Goal: Information Seeking & Learning: Check status

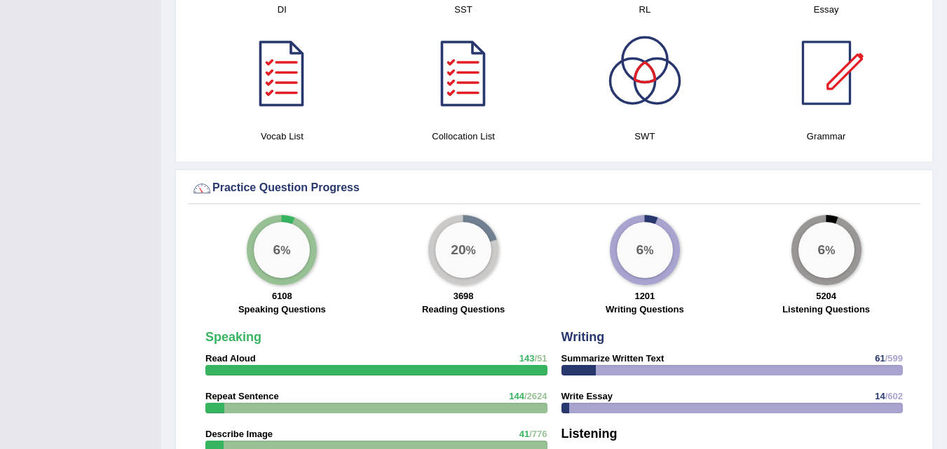
scroll to position [1960, 0]
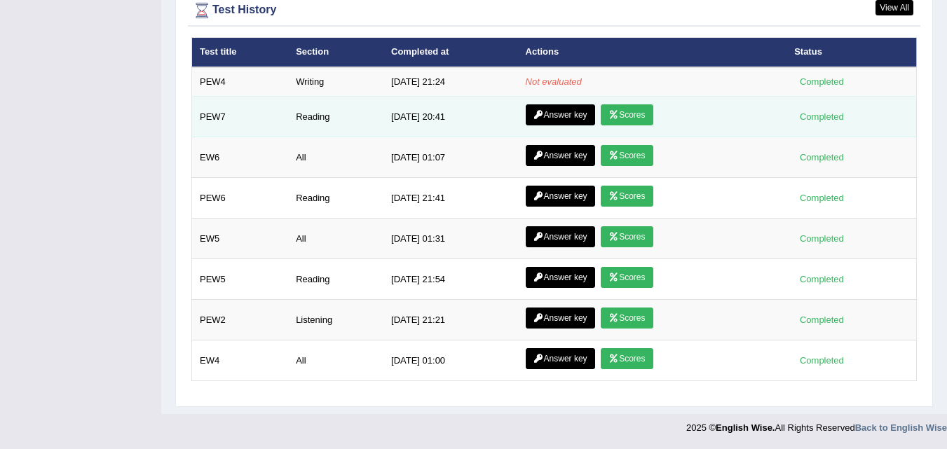
click at [623, 118] on link "Scores" at bounding box center [627, 114] width 52 height 21
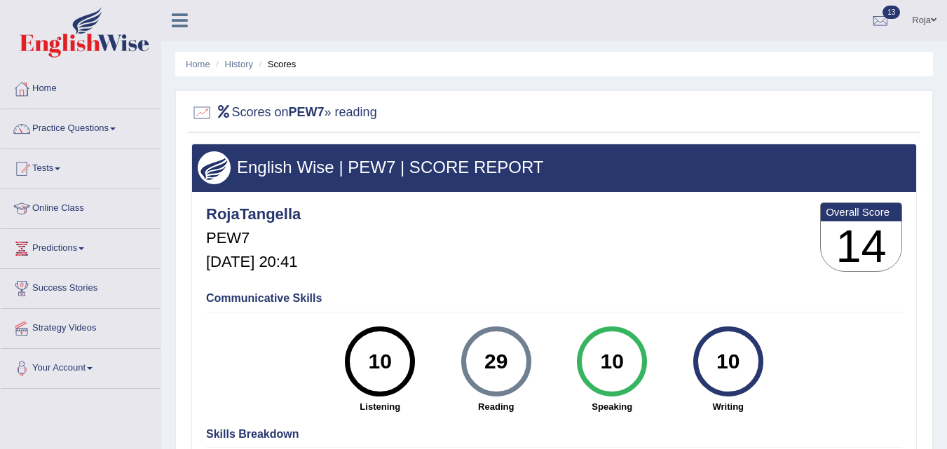
click at [623, 118] on div at bounding box center [554, 113] width 726 height 29
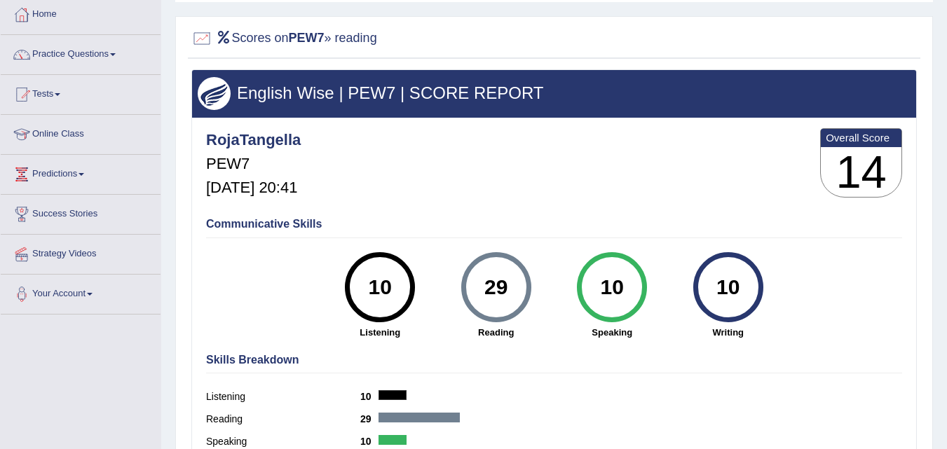
scroll to position [1, 0]
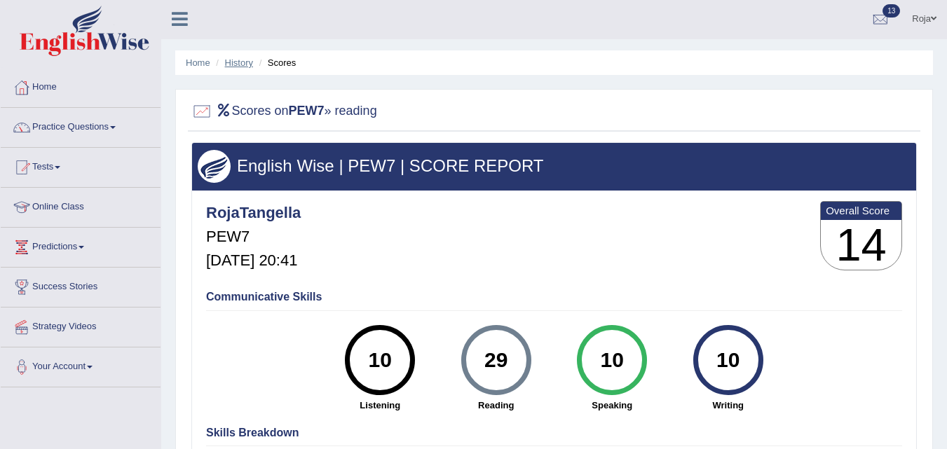
click at [226, 62] on link "History" at bounding box center [239, 62] width 28 height 11
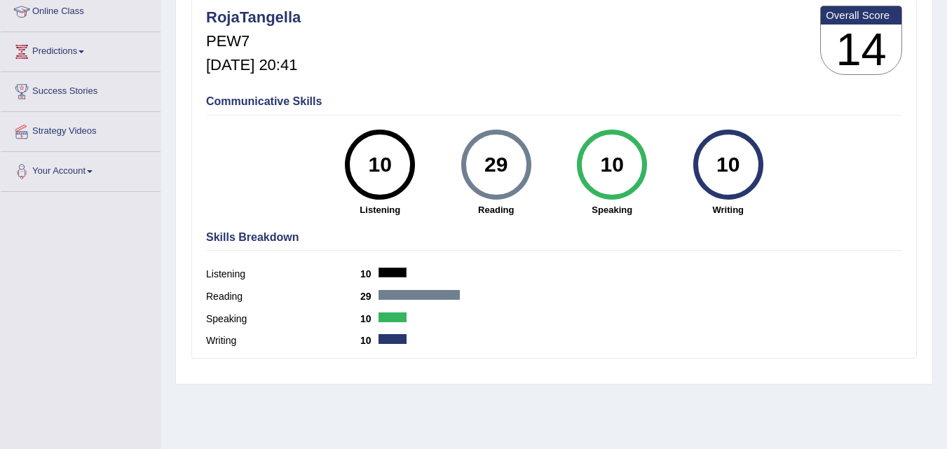
scroll to position [287, 0]
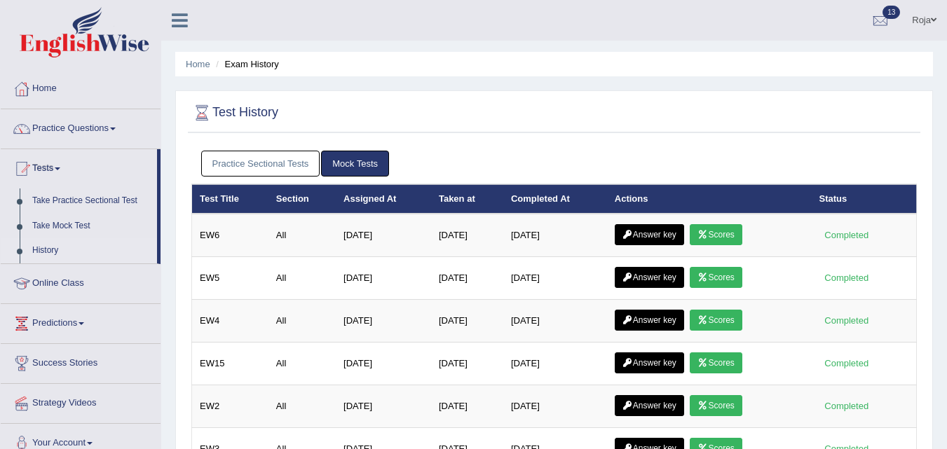
click at [250, 159] on link "Practice Sectional Tests" at bounding box center [260, 164] width 119 height 26
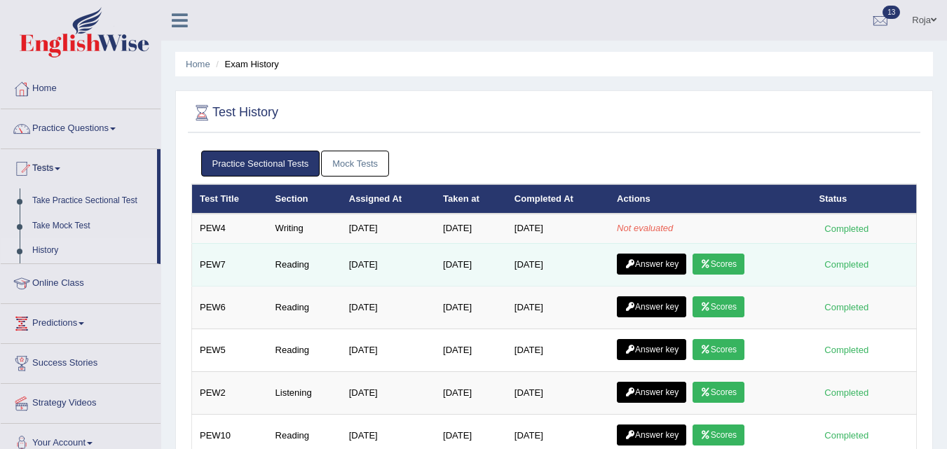
click at [677, 262] on link "Answer key" at bounding box center [651, 264] width 69 height 21
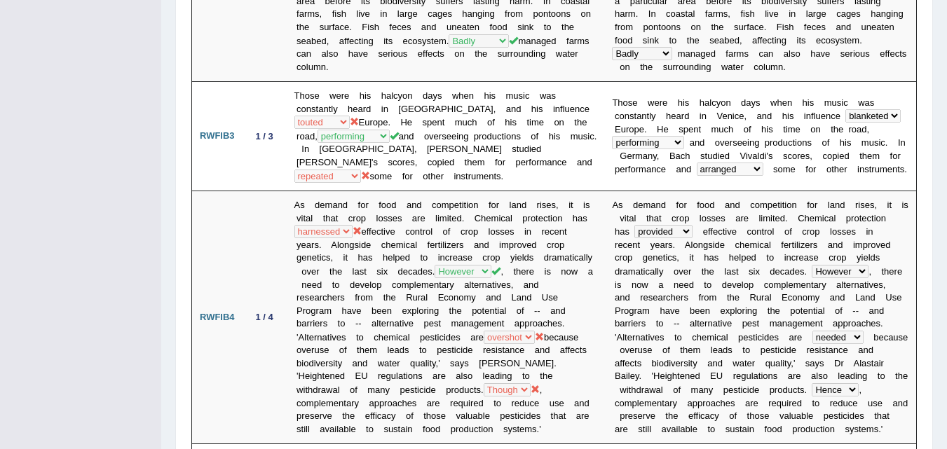
scroll to position [619, 0]
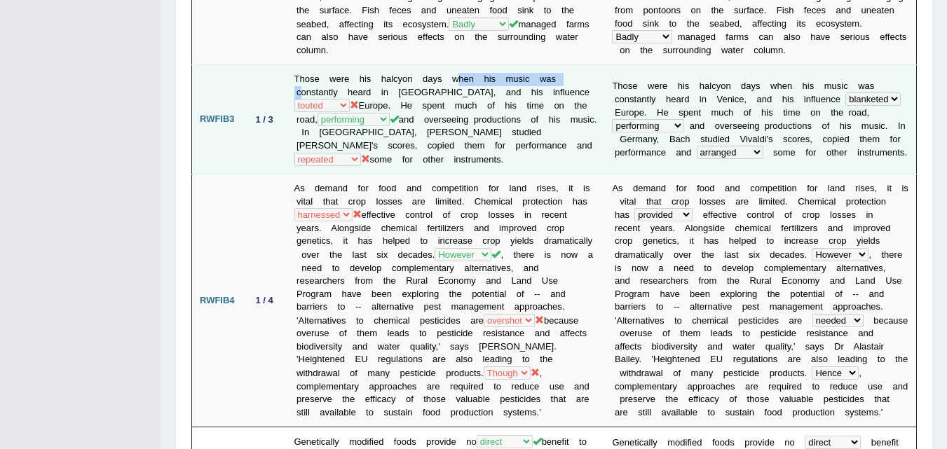
drag, startPoint x: 301, startPoint y: 90, endPoint x: 460, endPoint y: 68, distance: 160.0
click at [460, 68] on td "Those were his halcyon days when his music was constantly heard in Venice, and …" at bounding box center [446, 119] width 318 height 109
drag, startPoint x: 378, startPoint y: 135, endPoint x: 363, endPoint y: 154, distance: 24.5
click at [363, 154] on td "Those were his halcyon days when his music was constantly heard in Venice, and …" at bounding box center [446, 119] width 318 height 109
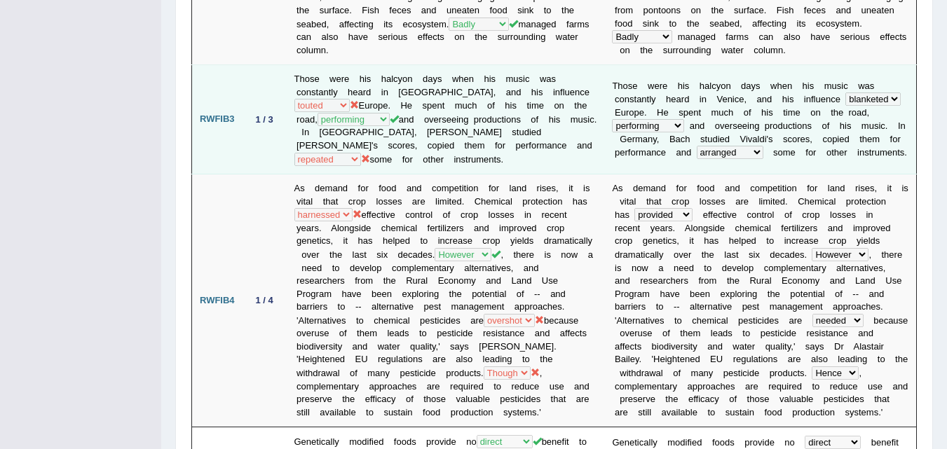
click at [363, 154] on td "Those were his halcyon days when his music was constantly heard in Venice, and …" at bounding box center [446, 119] width 318 height 109
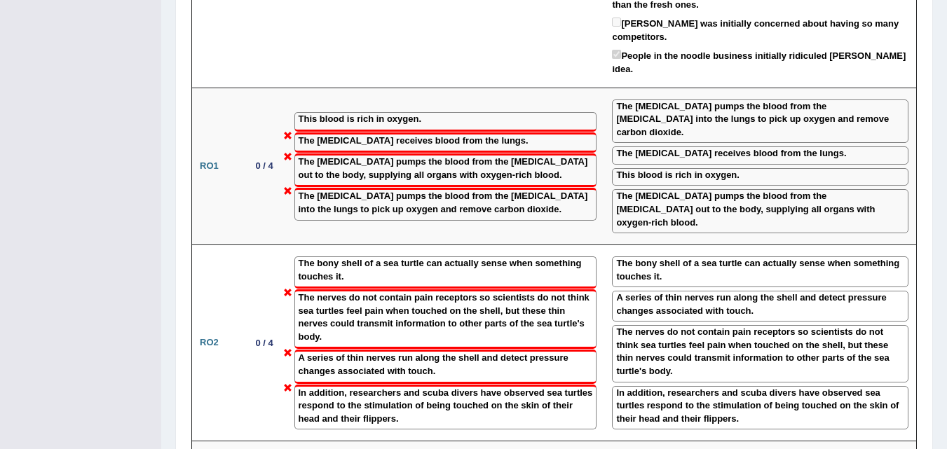
scroll to position [1514, 0]
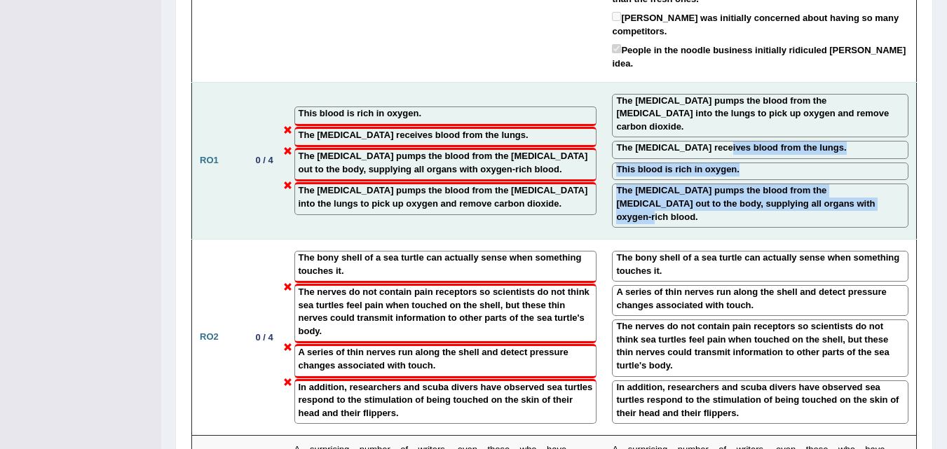
drag, startPoint x: 802, startPoint y: 154, endPoint x: 707, endPoint y: 93, distance: 113.6
click at [707, 93] on td "The right ventricle pumps the blood from the right atrium into the lungs to pic…" at bounding box center [760, 161] width 312 height 158
click at [707, 142] on label "The left atrium receives blood from the lungs." at bounding box center [731, 148] width 230 height 13
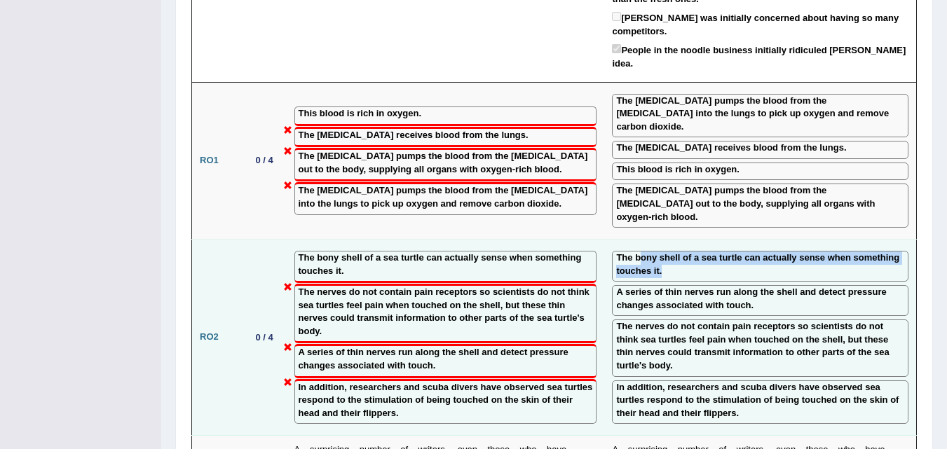
drag, startPoint x: 667, startPoint y: 201, endPoint x: 634, endPoint y: 194, distance: 34.4
click at [634, 252] on label "The bony shell of a sea turtle can actually sense when something touches it." at bounding box center [760, 265] width 288 height 26
click at [661, 252] on label "The bony shell of a sea turtle can actually sense when something touches it." at bounding box center [760, 265] width 288 height 26
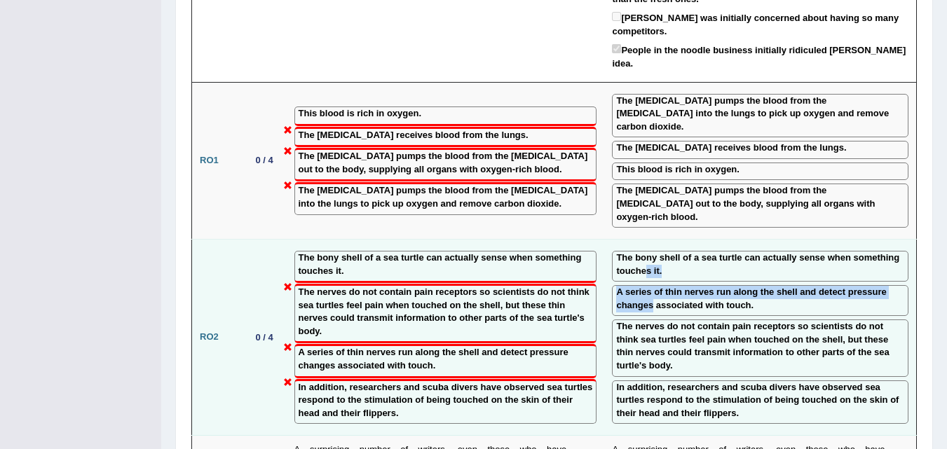
drag, startPoint x: 649, startPoint y: 234, endPoint x: 640, endPoint y: 211, distance: 24.9
click at [640, 240] on td "The bony shell of a sea turtle can actually sense when something touches it. A …" at bounding box center [760, 338] width 312 height 196
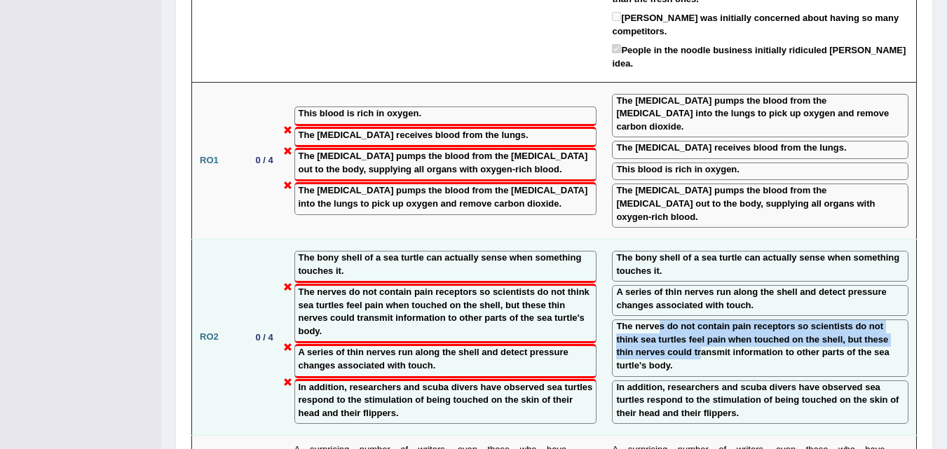
drag, startPoint x: 680, startPoint y: 290, endPoint x: 656, endPoint y: 257, distance: 41.2
click at [656, 320] on label "The nerves do not contain pain receptors so scientists do not think sea turtles…" at bounding box center [760, 346] width 288 height 52
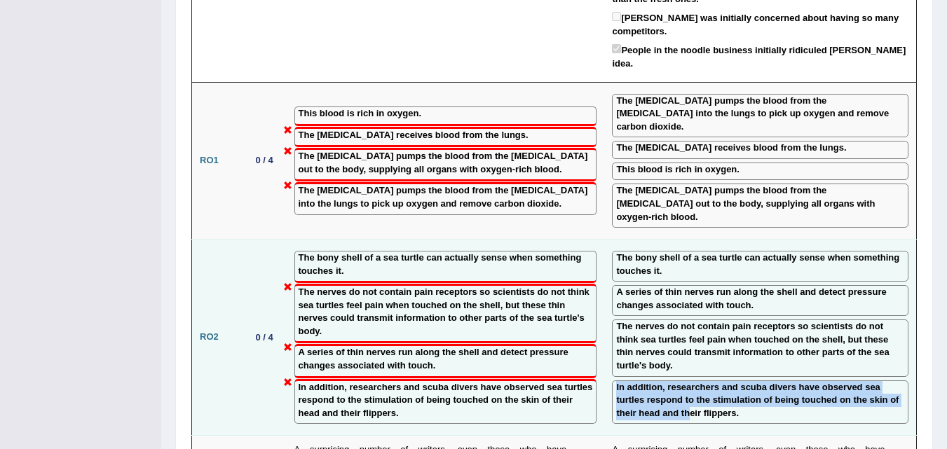
drag, startPoint x: 686, startPoint y: 348, endPoint x: 666, endPoint y: 305, distance: 47.7
click at [666, 305] on td "The bony shell of a sea turtle can actually sense when something touches it. A …" at bounding box center [760, 338] width 312 height 196
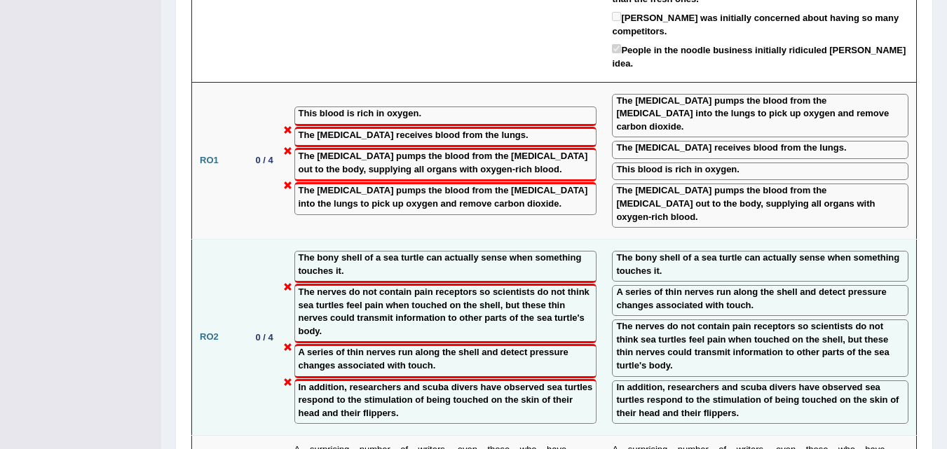
click at [666, 240] on td "The bony shell of a sea turtle can actually sense when something touches it. A …" at bounding box center [760, 338] width 312 height 196
click at [691, 381] on label "In addition, researchers and scuba divers have observed sea turtles respond to …" at bounding box center [760, 400] width 288 height 39
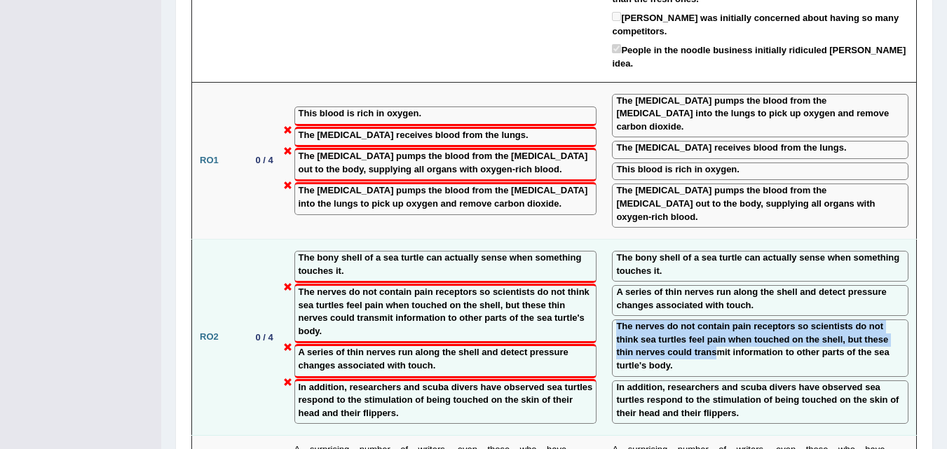
drag, startPoint x: 688, startPoint y: 250, endPoint x: 691, endPoint y: 285, distance: 35.9
click at [691, 285] on td "The bony shell of a sea turtle can actually sense when something touches it. A …" at bounding box center [760, 338] width 312 height 196
click at [691, 320] on label "The nerves do not contain pain receptors so scientists do not think sea turtles…" at bounding box center [760, 346] width 288 height 52
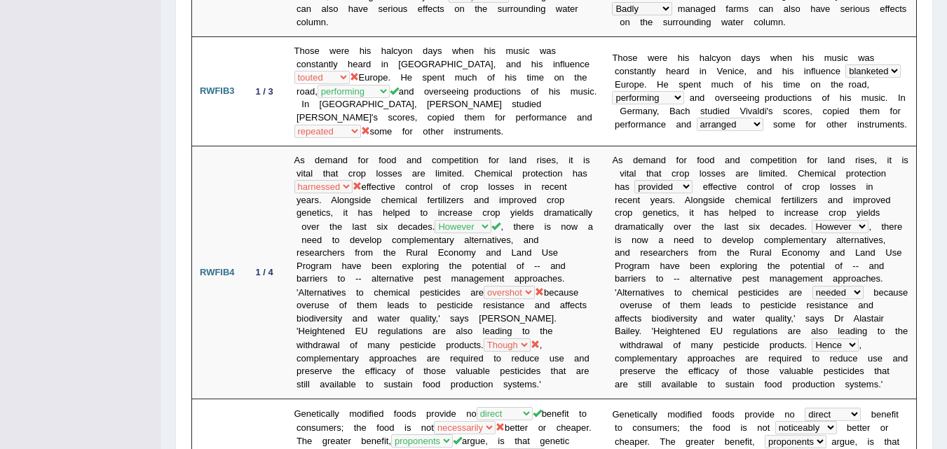
scroll to position [642, 0]
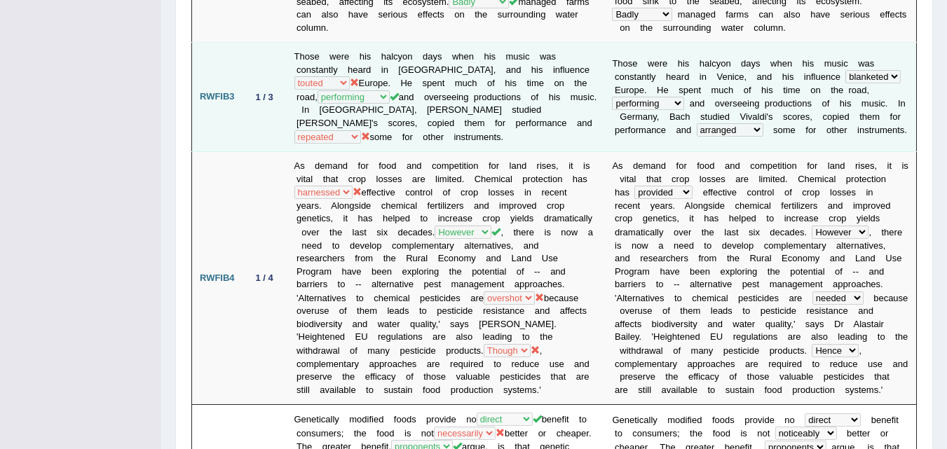
click at [822, 131] on b at bounding box center [824, 130] width 5 height 11
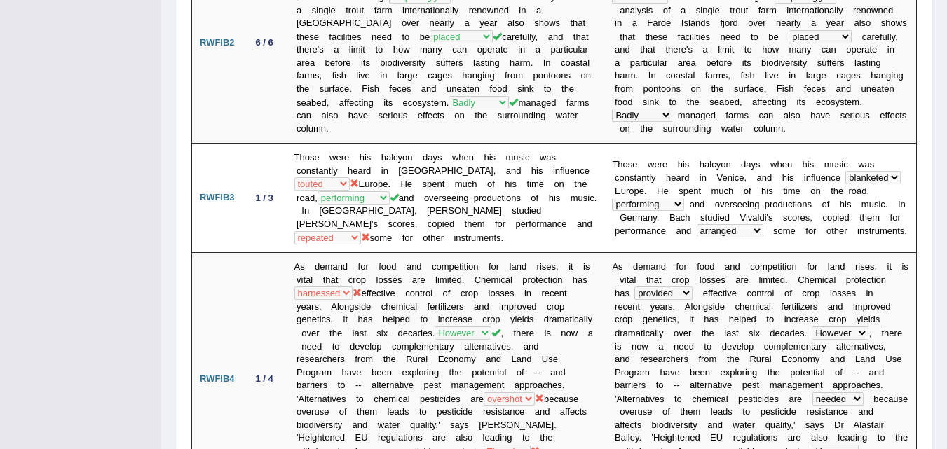
scroll to position [552, 0]
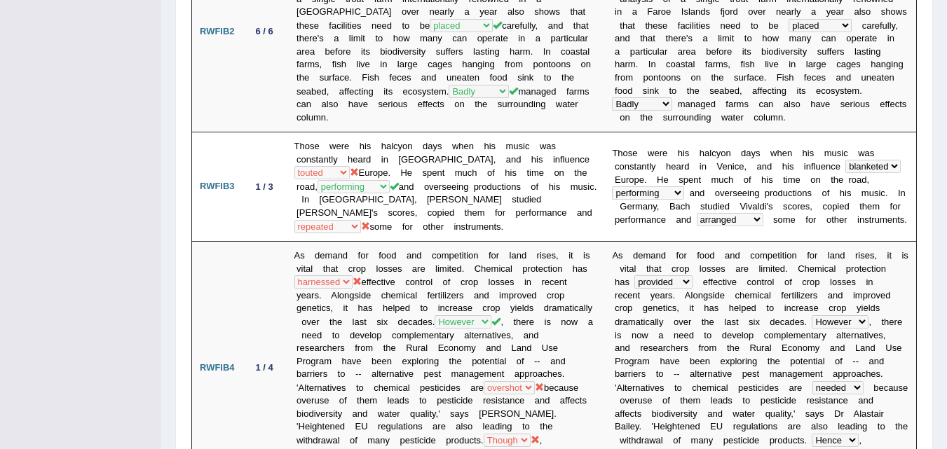
drag, startPoint x: 946, startPoint y: 96, endPoint x: 946, endPoint y: 120, distance: 23.8
drag, startPoint x: 946, startPoint y: 120, endPoint x: 954, endPoint y: 114, distance: 10.5
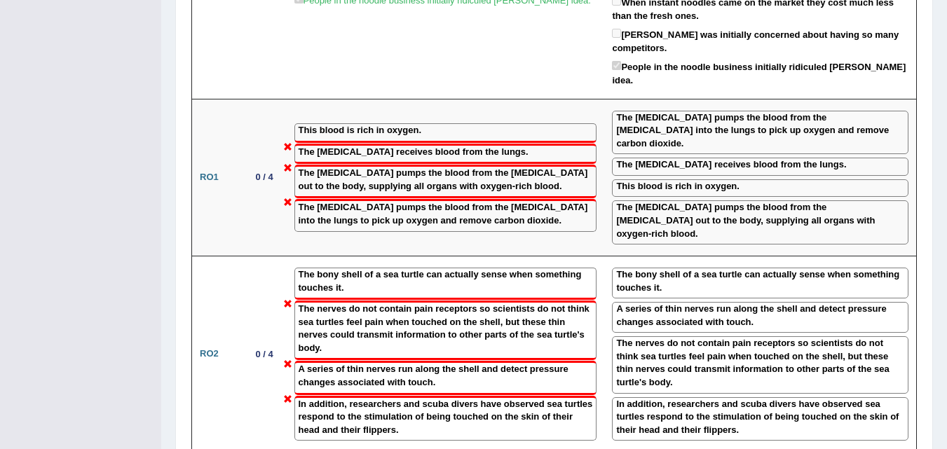
scroll to position [1559, 0]
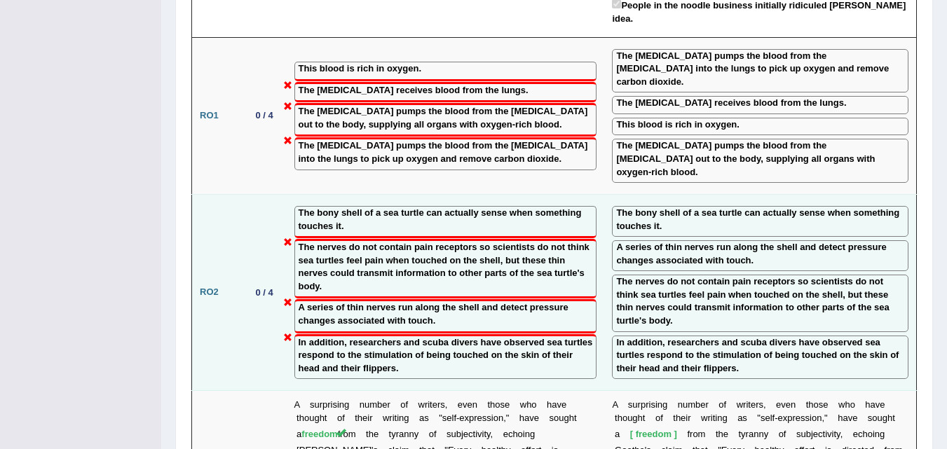
click at [630, 276] on label "The nerves do not contain pain receptors so scientists do not think sea turtles…" at bounding box center [760, 302] width 288 height 52
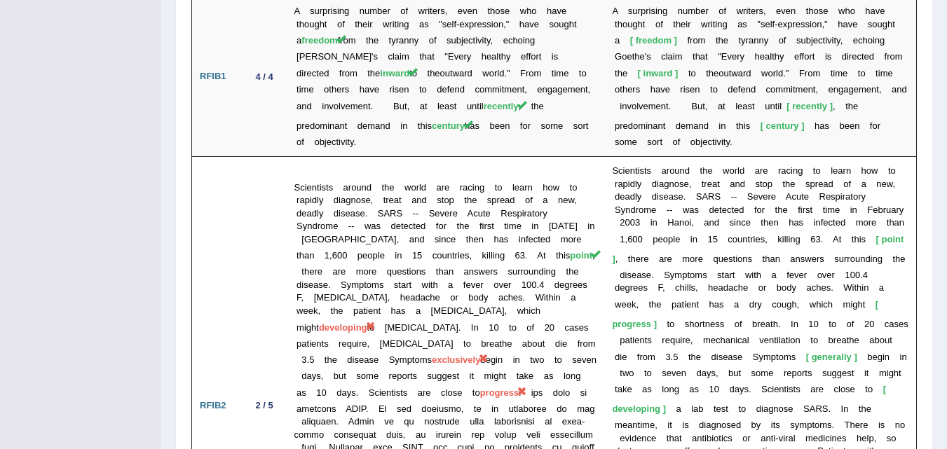
scroll to position [1969, 0]
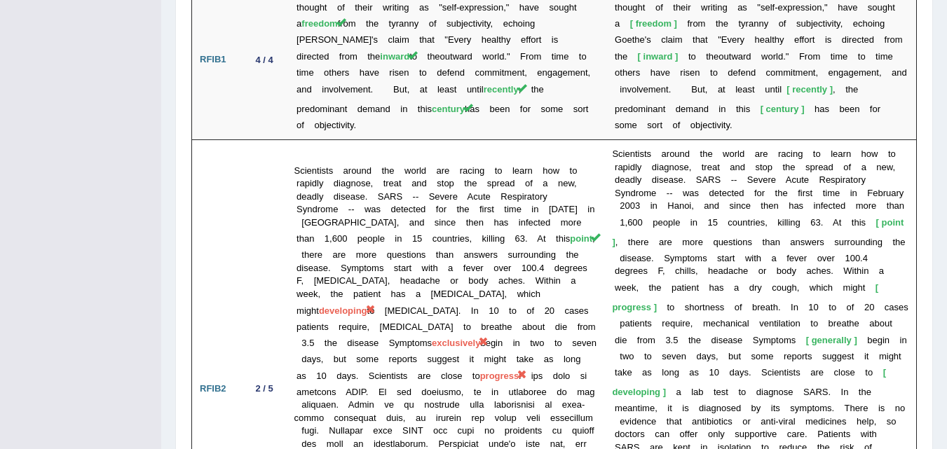
drag, startPoint x: 935, startPoint y: 281, endPoint x: 957, endPoint y: 290, distance: 24.0
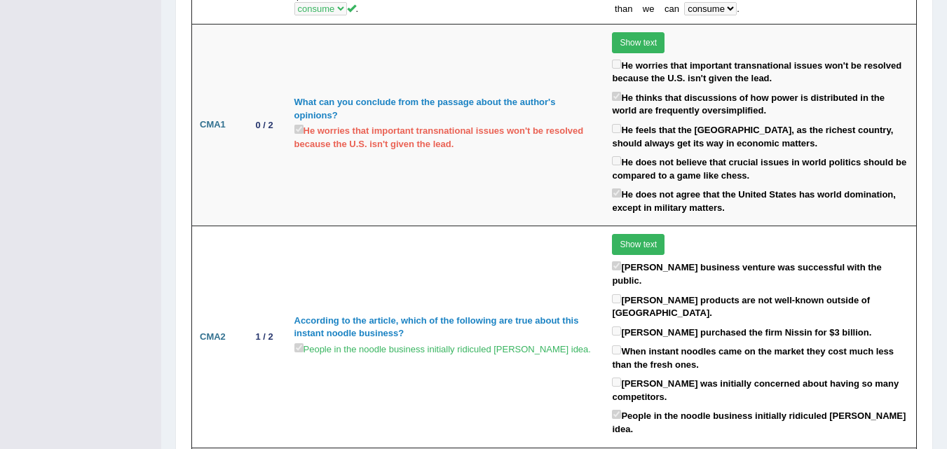
scroll to position [0, 0]
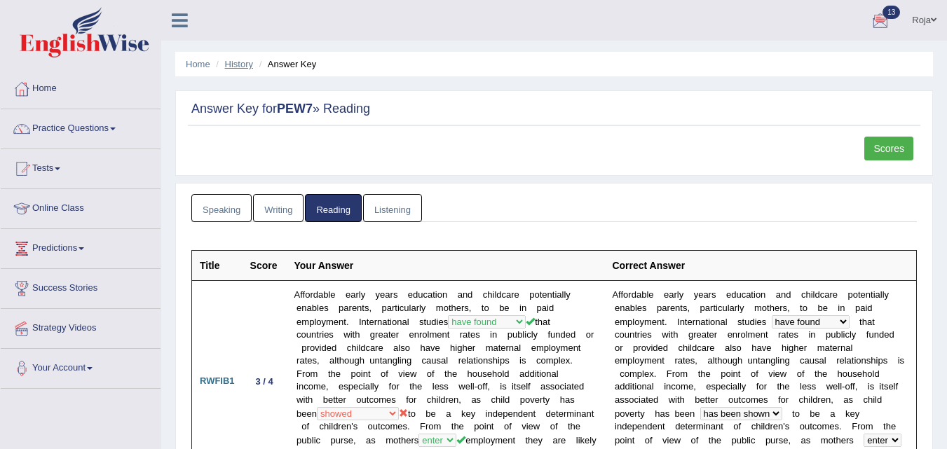
click at [245, 62] on link "History" at bounding box center [239, 64] width 28 height 11
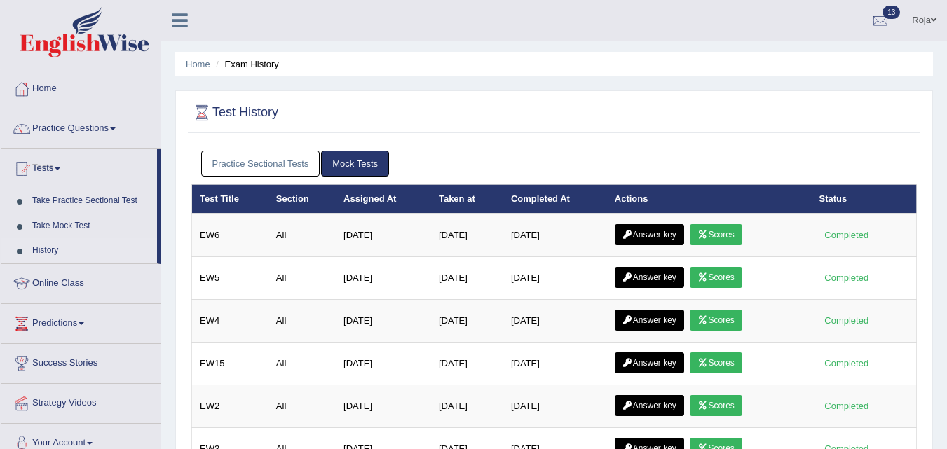
click at [253, 168] on link "Practice Sectional Tests" at bounding box center [260, 164] width 119 height 26
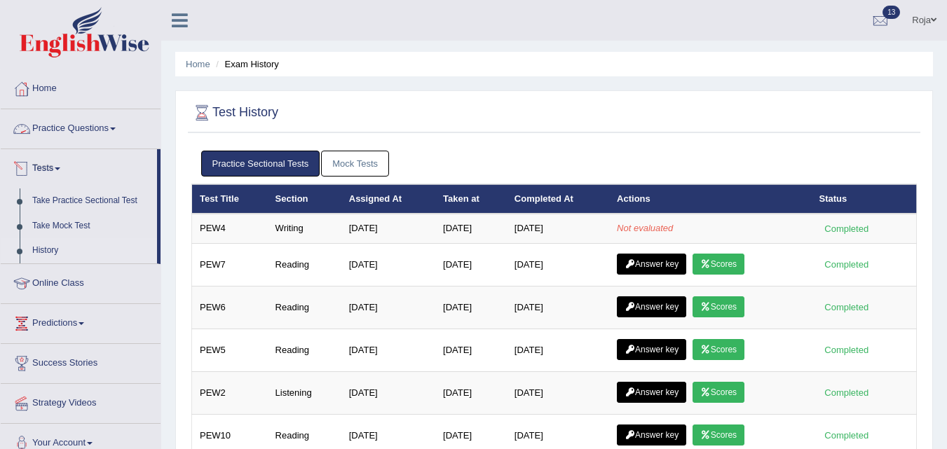
click at [63, 127] on link "Practice Questions" at bounding box center [81, 126] width 160 height 35
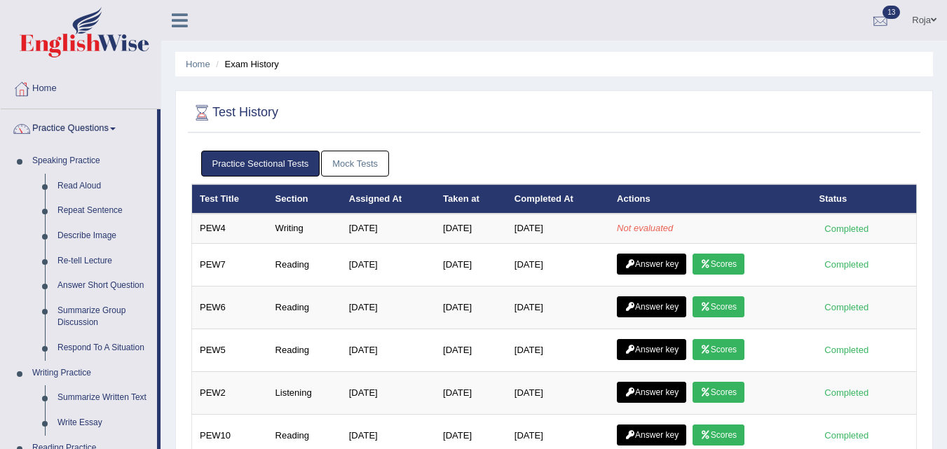
click at [887, 20] on div at bounding box center [880, 21] width 21 height 21
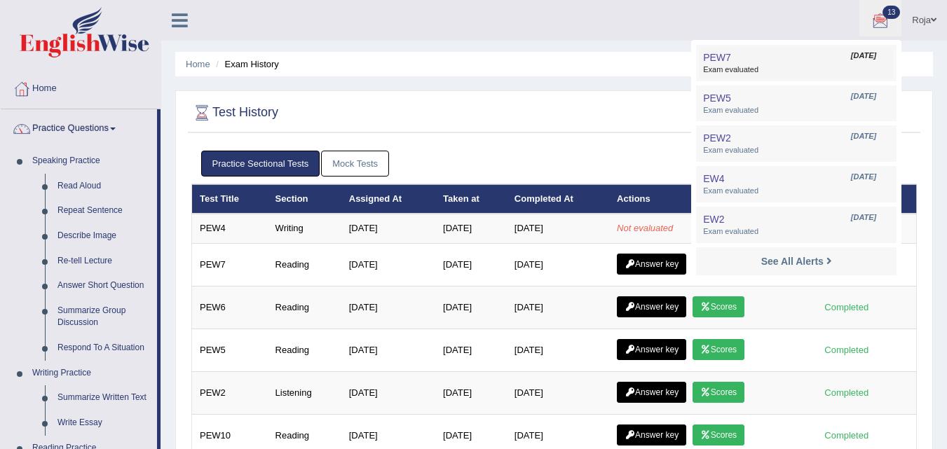
click at [824, 65] on span "Exam evaluated" at bounding box center [796, 70] width 186 height 11
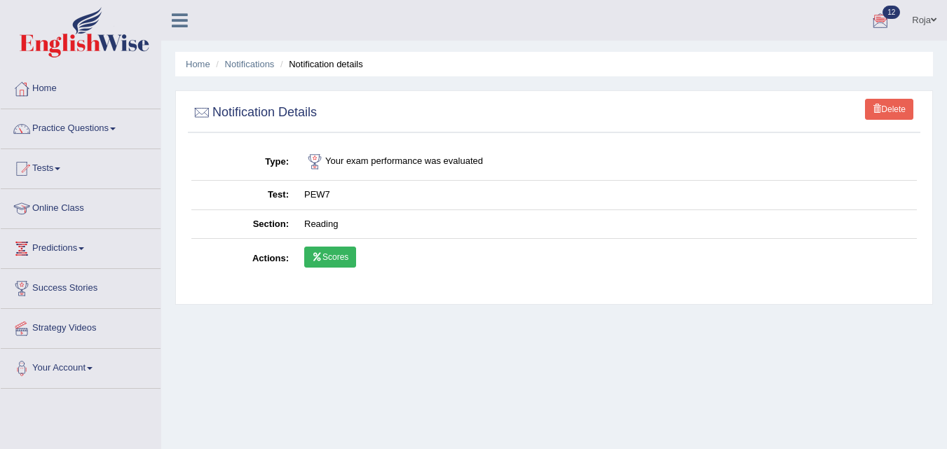
click at [261, 71] on li "Notifications" at bounding box center [243, 63] width 62 height 13
click at [266, 63] on link "Notifications" at bounding box center [250, 64] width 50 height 11
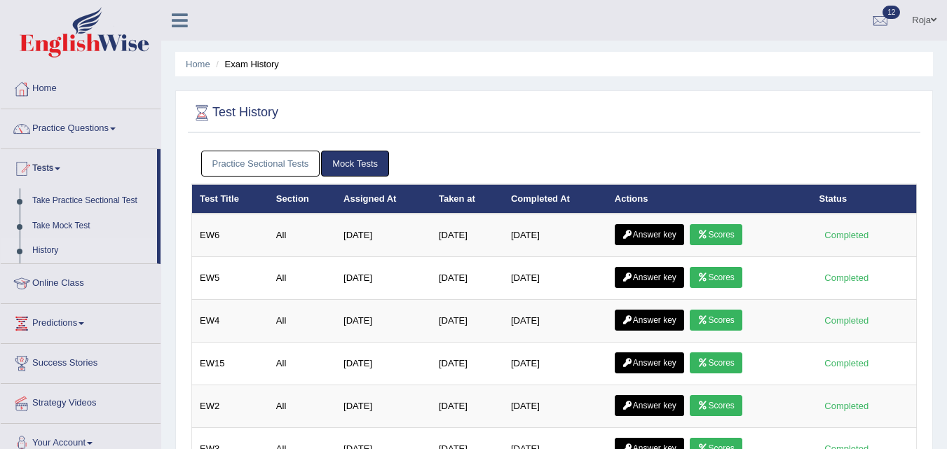
click at [194, 63] on link "Home" at bounding box center [198, 64] width 25 height 11
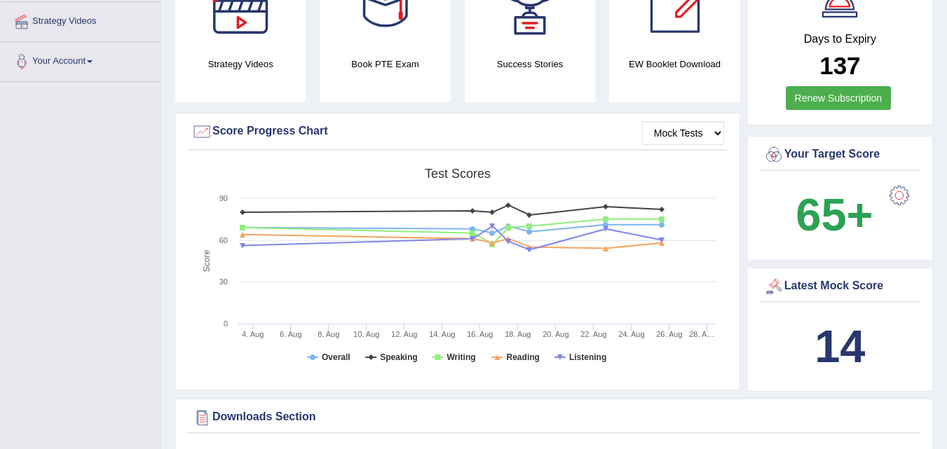
scroll to position [36, 0]
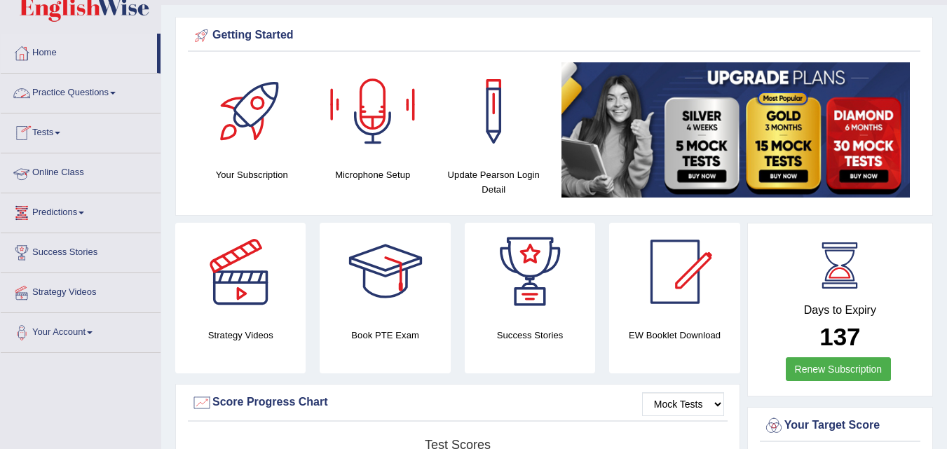
click at [81, 217] on link "Predictions" at bounding box center [81, 211] width 160 height 35
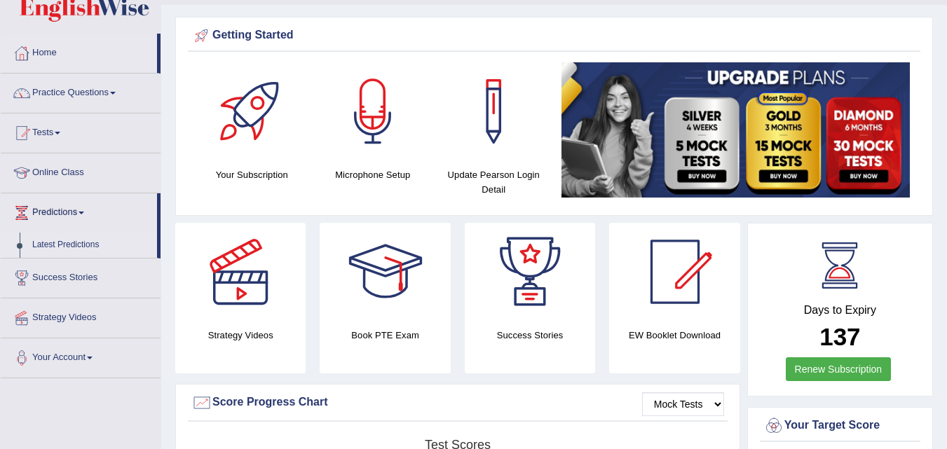
click at [82, 239] on link "Latest Predictions" at bounding box center [91, 245] width 131 height 25
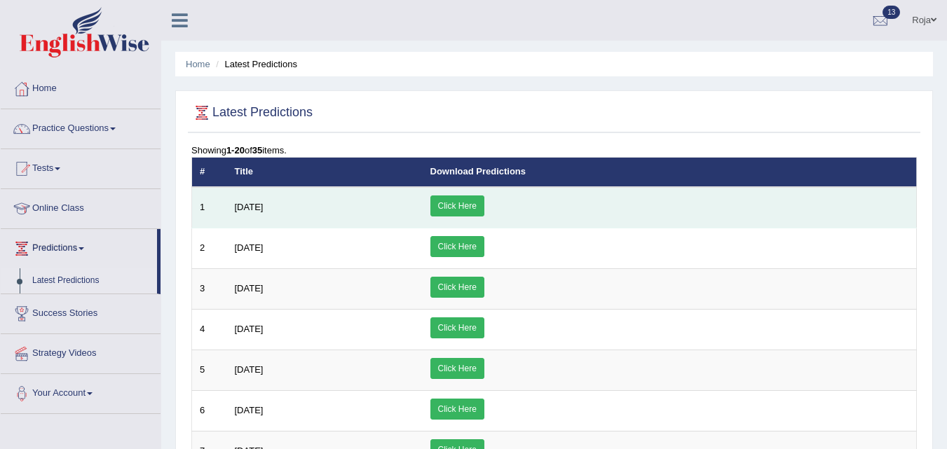
click at [484, 210] on link "Click Here" at bounding box center [457, 206] width 54 height 21
